Goal: Task Accomplishment & Management: Use online tool/utility

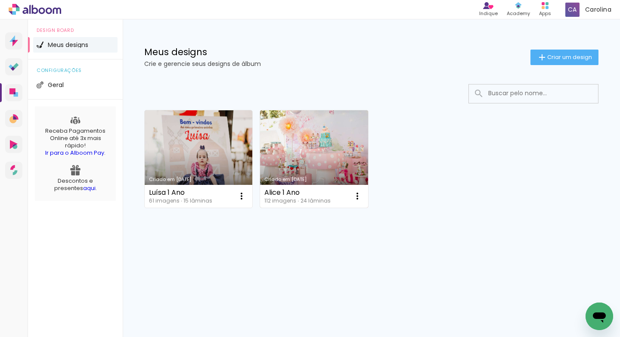
click at [283, 145] on link "Criado em [DATE]" at bounding box center [314, 158] width 108 height 97
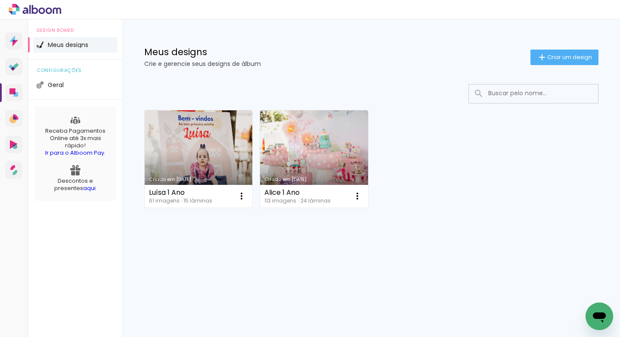
click at [207, 145] on link "Criado em [DATE]" at bounding box center [199, 158] width 108 height 97
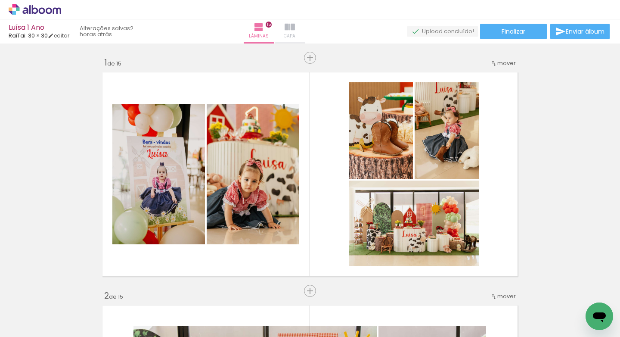
click at [305, 37] on paper-button "Capa" at bounding box center [290, 31] width 30 height 24
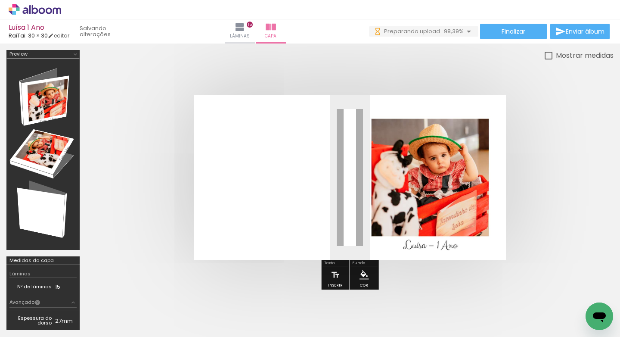
scroll to position [0, 2442]
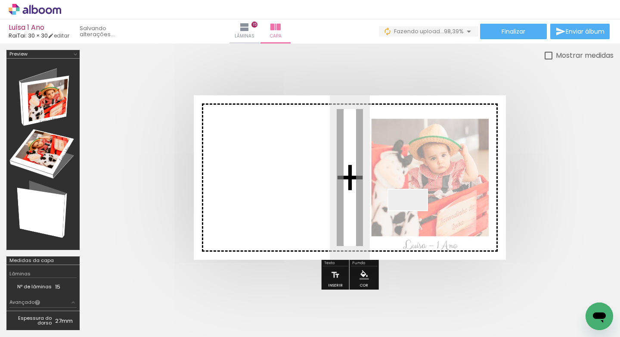
drag, startPoint x: 576, startPoint y: 314, endPoint x: 408, endPoint y: 209, distance: 197.9
click at [408, 209] on quentale-workspace at bounding box center [310, 168] width 620 height 337
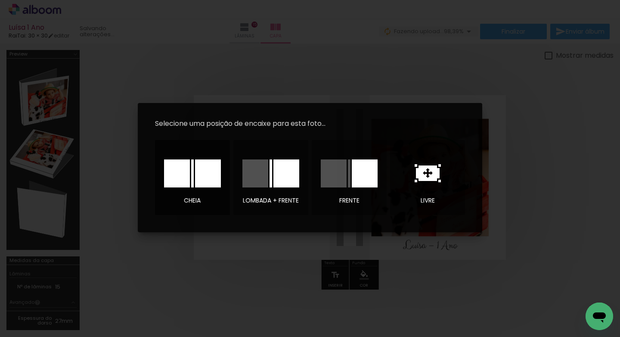
click at [0, 0] on div at bounding box center [0, 0] width 0 height 0
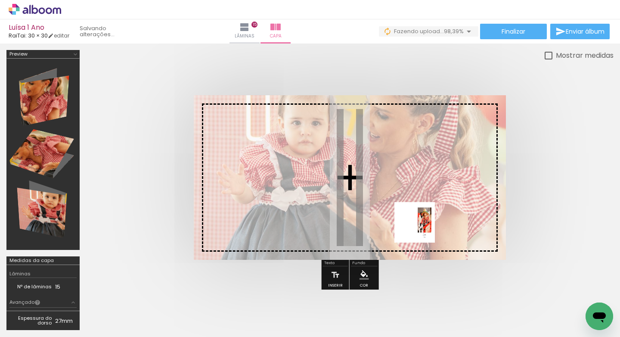
drag, startPoint x: 580, startPoint y: 314, endPoint x: 399, endPoint y: 213, distance: 207.1
click at [399, 213] on quentale-workspace at bounding box center [310, 168] width 620 height 337
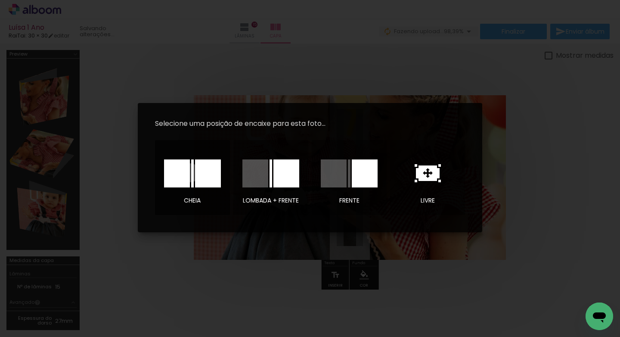
click at [0, 0] on div at bounding box center [0, 0] width 0 height 0
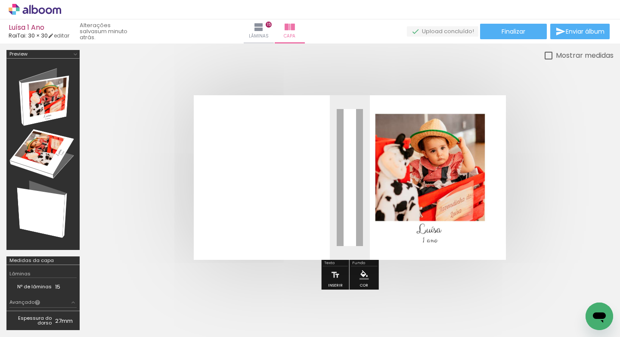
scroll to position [0, 2442]
click at [499, 40] on div "Luísa 1 Ano RaiTai: 30 × 30 editar um minuto atrás. Lâminas 15 Capa Finalizar E…" at bounding box center [310, 21] width 620 height 43
click at [495, 34] on paper-button "Finalizar" at bounding box center [513, 31] width 67 height 15
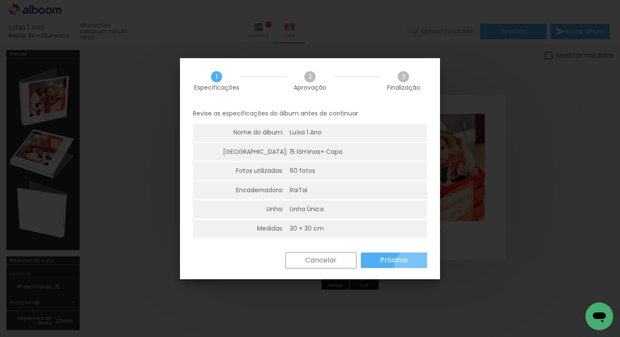
click at [413, 266] on paper-button "Próximo" at bounding box center [394, 259] width 66 height 15
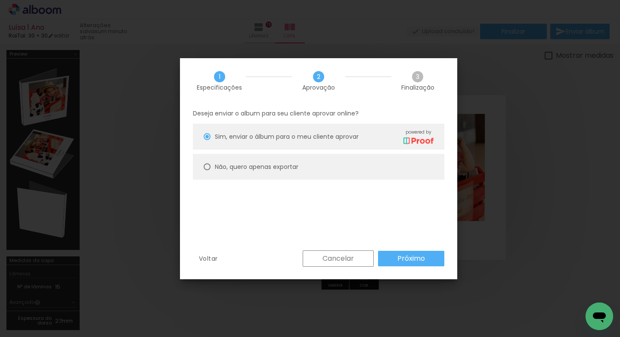
click at [0, 0] on slot "Próximo" at bounding box center [0, 0] width 0 height 0
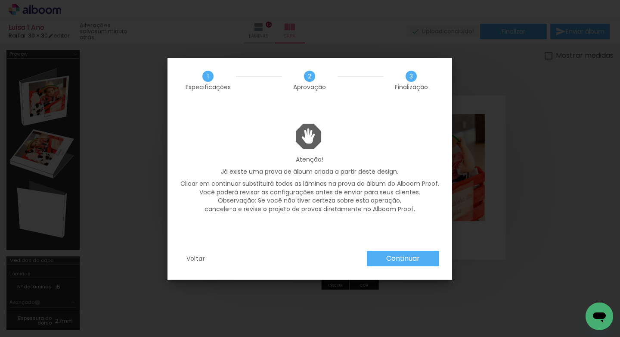
click at [0, 0] on slot "Continuar" at bounding box center [0, 0] width 0 height 0
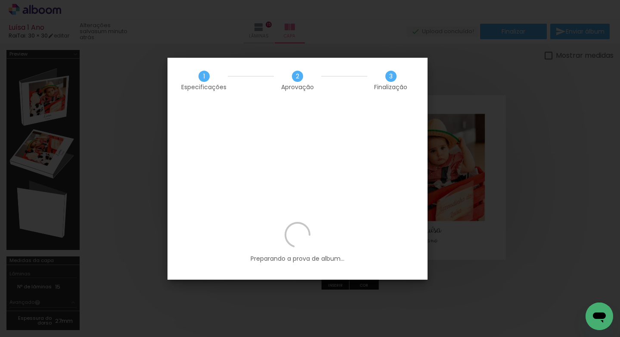
scroll to position [0, 2442]
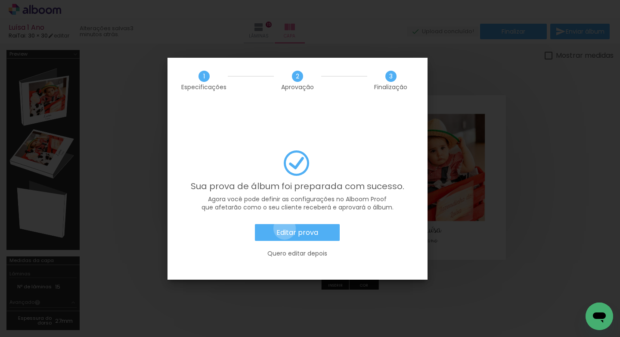
click at [0, 0] on slot "Editar prova" at bounding box center [0, 0] width 0 height 0
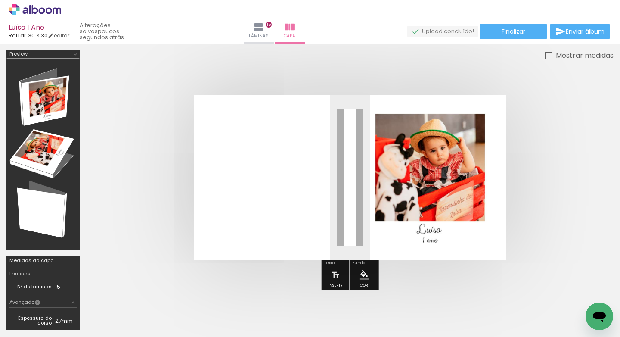
scroll to position [0, 2442]
click at [530, 203] on quentale-cover at bounding box center [350, 177] width 458 height 164
click at [518, 31] on span "Finalizar" at bounding box center [513, 31] width 24 height 6
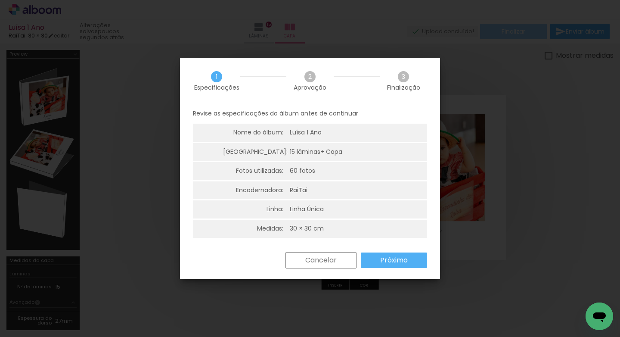
click at [518, 31] on iron-overlay-backdrop at bounding box center [310, 168] width 620 height 337
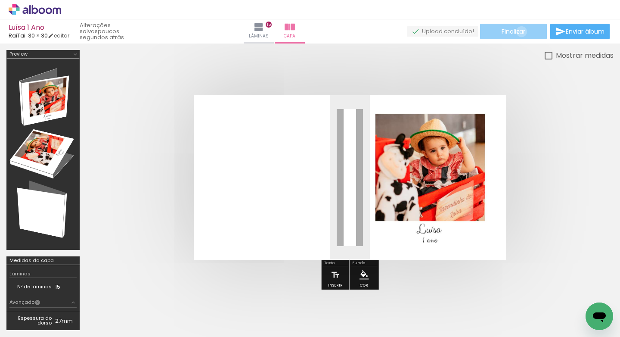
click at [518, 31] on span "Finalizar" at bounding box center [513, 31] width 24 height 6
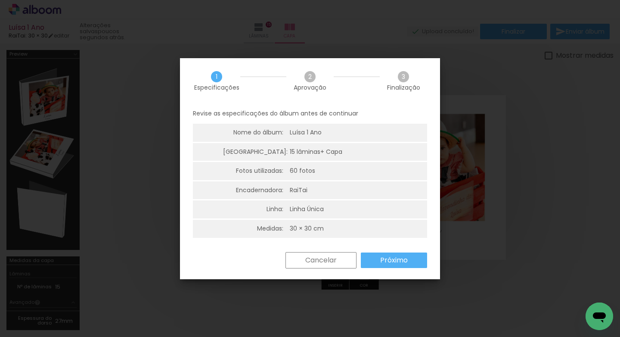
click at [0, 0] on slot "Próximo" at bounding box center [0, 0] width 0 height 0
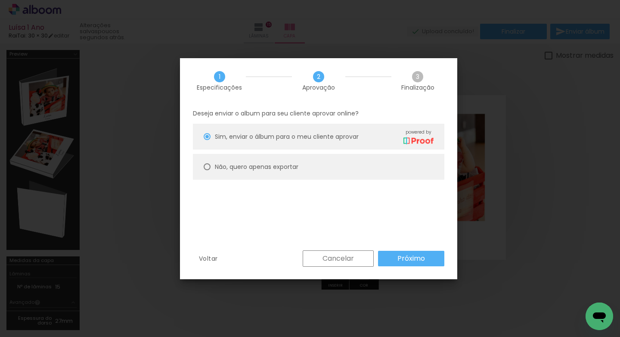
click at [395, 263] on paper-button "Próximo" at bounding box center [411, 257] width 66 height 15
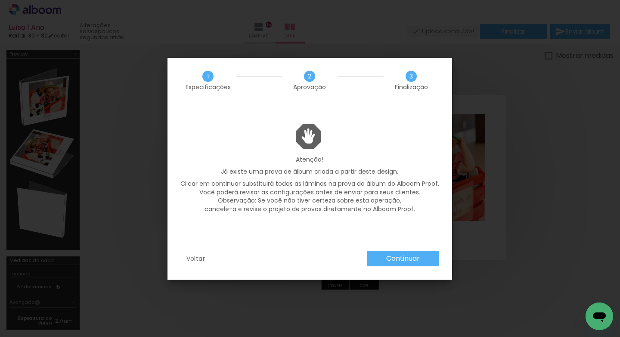
click at [0, 0] on slot "Continuar" at bounding box center [0, 0] width 0 height 0
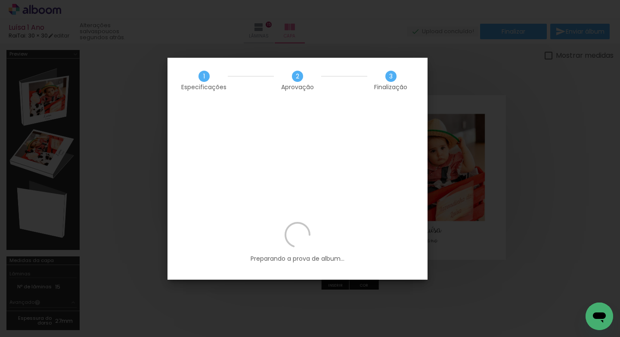
scroll to position [0, 2442]
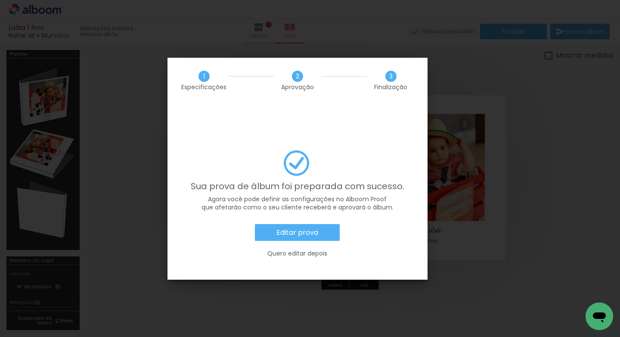
click at [325, 224] on div "Editar prova Quero editar depois" at bounding box center [297, 245] width 234 height 43
click at [323, 224] on paper-button "Editar prova" at bounding box center [297, 232] width 85 height 17
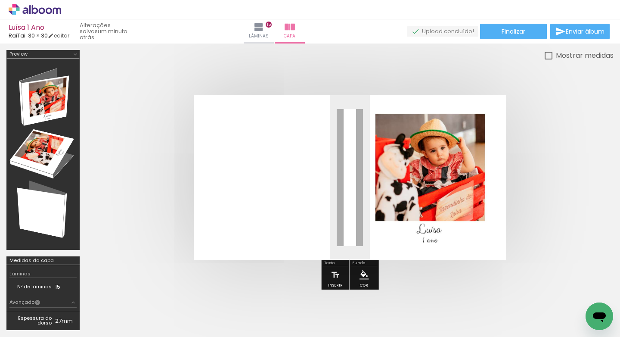
scroll to position [0, 2442]
click at [493, 40] on div "Luísa 1 Ano RaiTai: 30 × 30 editar um minuto atrás. Lâminas 15 Capa Finalizar E…" at bounding box center [310, 21] width 620 height 43
click at [492, 36] on paper-button "Finalizar" at bounding box center [513, 31] width 67 height 15
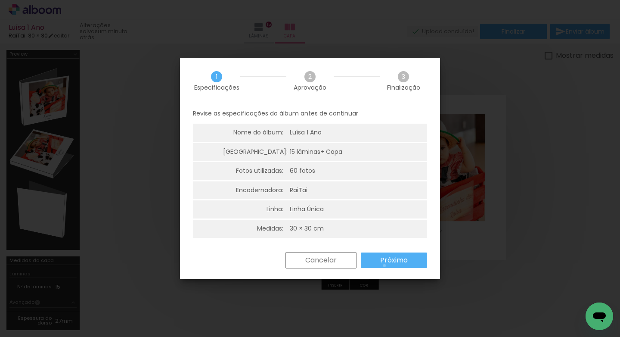
click at [384, 265] on paper-button "Próximo" at bounding box center [394, 259] width 66 height 15
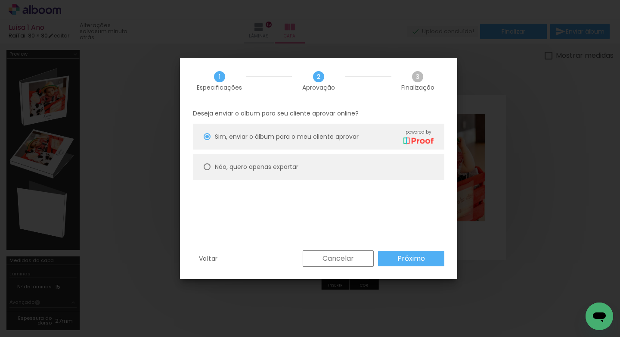
click at [323, 176] on paper-radio-button "Não, quero apenas exportar" at bounding box center [318, 167] width 251 height 26
type paper-radio-button "on"
click at [0, 0] on slot "Próximo" at bounding box center [0, 0] width 0 height 0
type input "Alta, 300 DPI"
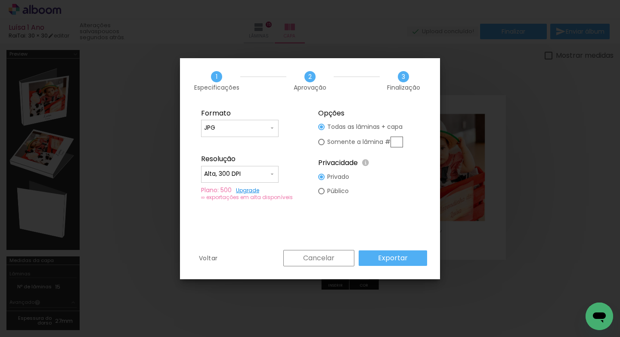
scroll to position [0, 2442]
click at [0, 0] on slot "Cancelar" at bounding box center [0, 0] width 0 height 0
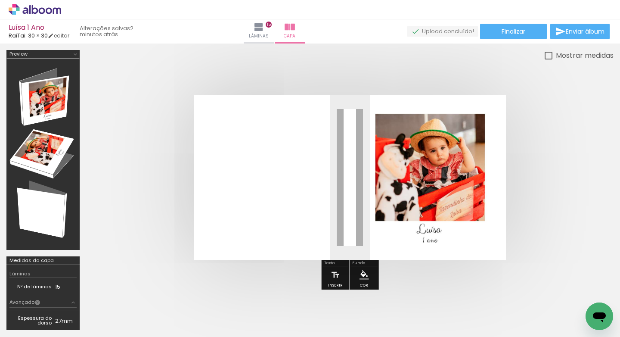
click at [416, 184] on quentale-photo at bounding box center [350, 177] width 312 height 164
click at [473, 294] on iron-icon at bounding box center [469, 290] width 9 height 9
click at [519, 292] on iron-icon at bounding box center [517, 290] width 9 height 9
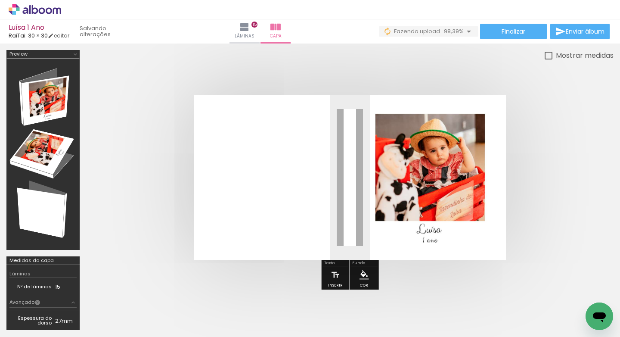
click at [567, 292] on iron-icon at bounding box center [565, 290] width 9 height 9
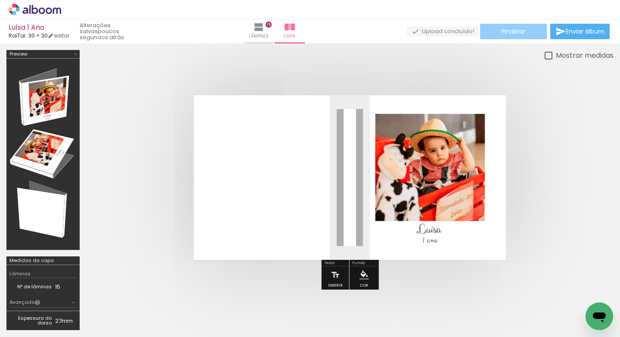
click at [512, 31] on span "Finalizar" at bounding box center [513, 31] width 24 height 6
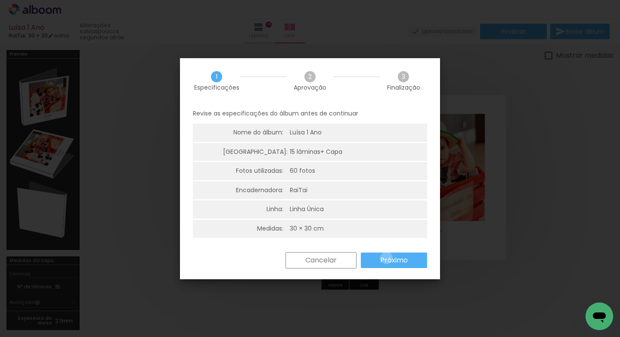
click at [0, 0] on slot "Próximo" at bounding box center [0, 0] width 0 height 0
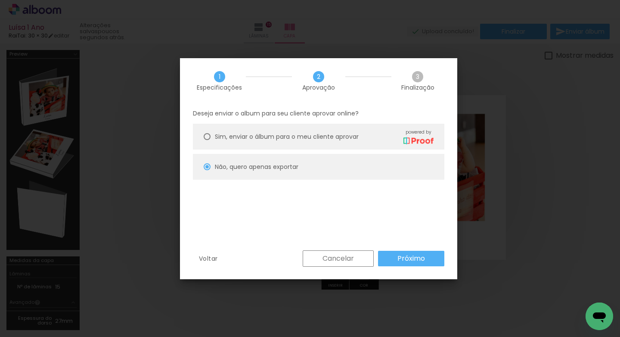
click at [341, 132] on span "Sim, enviar o álbum para o meu cliente aprovar" at bounding box center [287, 136] width 144 height 9
type paper-radio-button "on"
click at [0, 0] on slot "Próximo" at bounding box center [0, 0] width 0 height 0
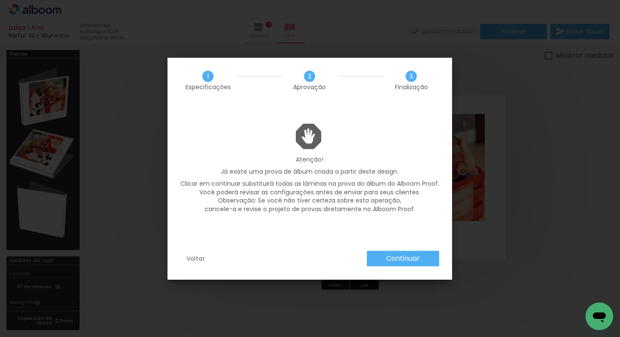
click at [0, 0] on slot "Continuar" at bounding box center [0, 0] width 0 height 0
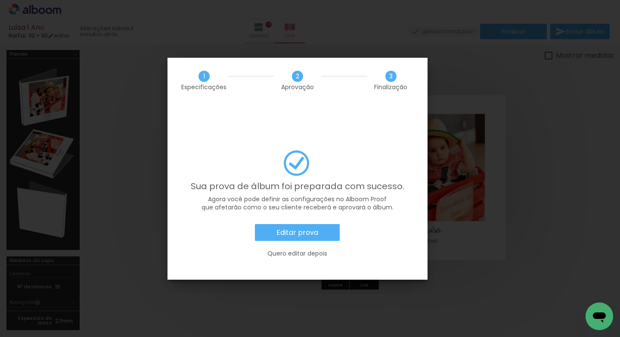
click at [330, 224] on paper-button "Editar prova" at bounding box center [297, 232] width 85 height 17
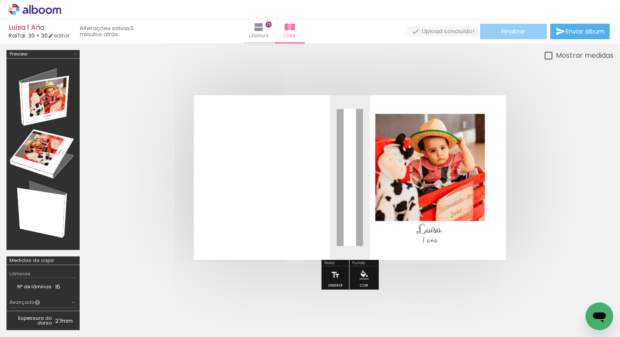
click at [516, 33] on span "Finalizar" at bounding box center [513, 31] width 24 height 6
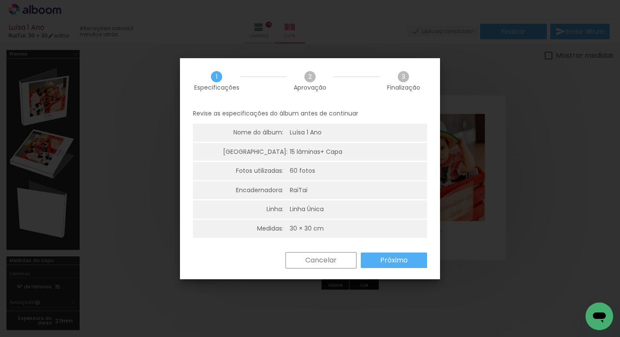
click at [380, 253] on paper-button "Próximo" at bounding box center [394, 259] width 66 height 15
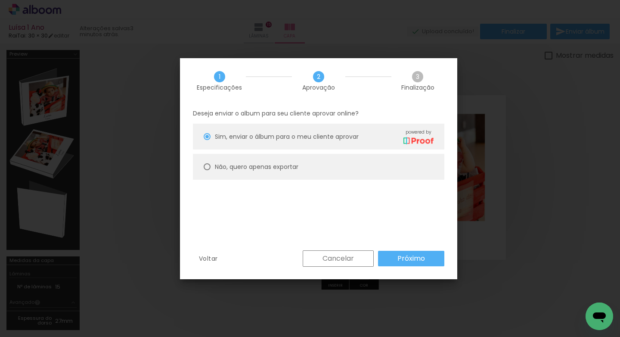
click at [328, 157] on paper-radio-button "Não, quero apenas exportar" at bounding box center [318, 167] width 251 height 26
type paper-radio-button "on"
click at [328, 171] on paper-radio-button "Não, quero apenas exportar" at bounding box center [318, 167] width 251 height 26
click at [0, 0] on slot "Próximo" at bounding box center [0, 0] width 0 height 0
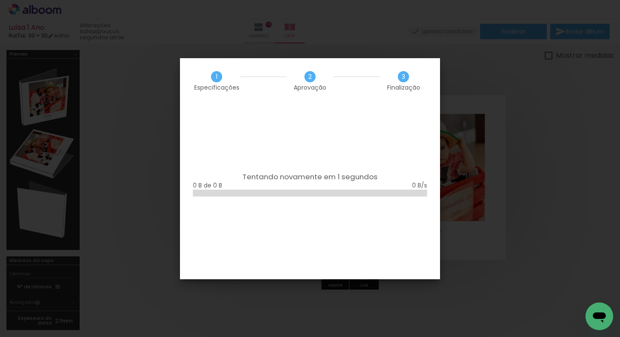
scroll to position [0, 2394]
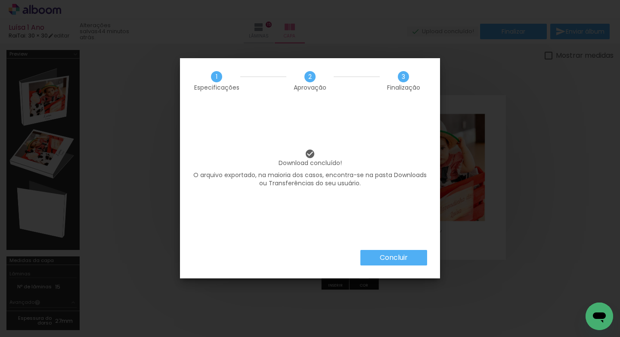
click at [0, 0] on slot "Concluir" at bounding box center [0, 0] width 0 height 0
